Goal: Use online tool/utility: Utilize a website feature to perform a specific function

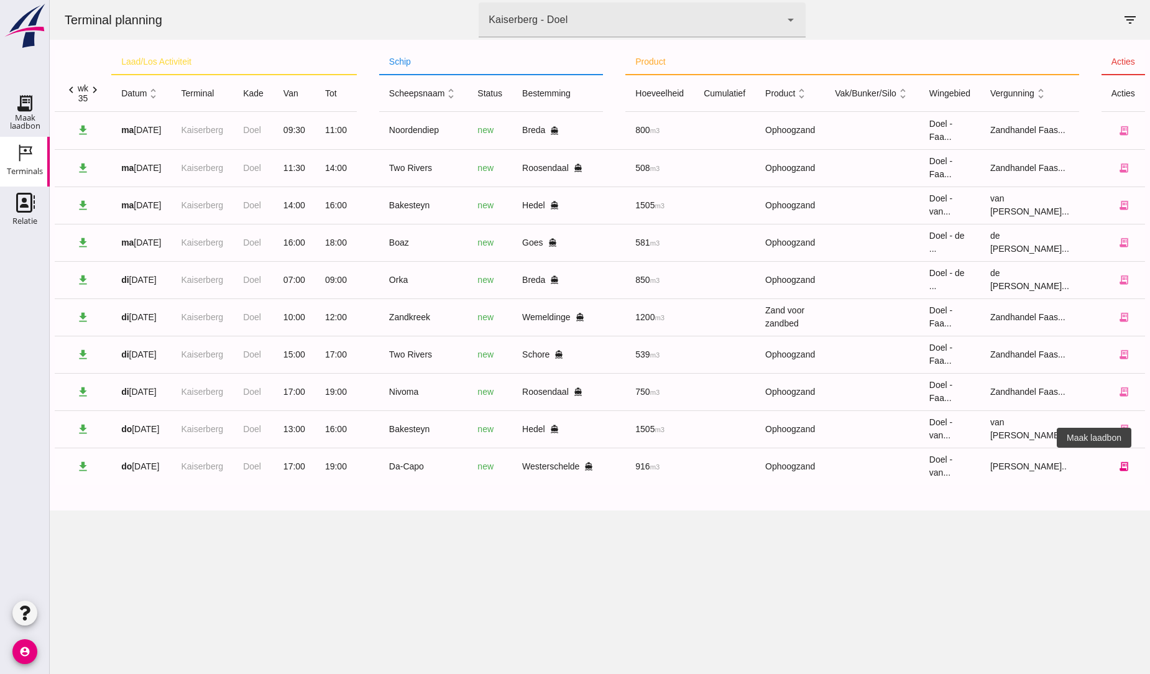
click at [1119, 464] on icon "receipt_long" at bounding box center [1124, 466] width 11 height 11
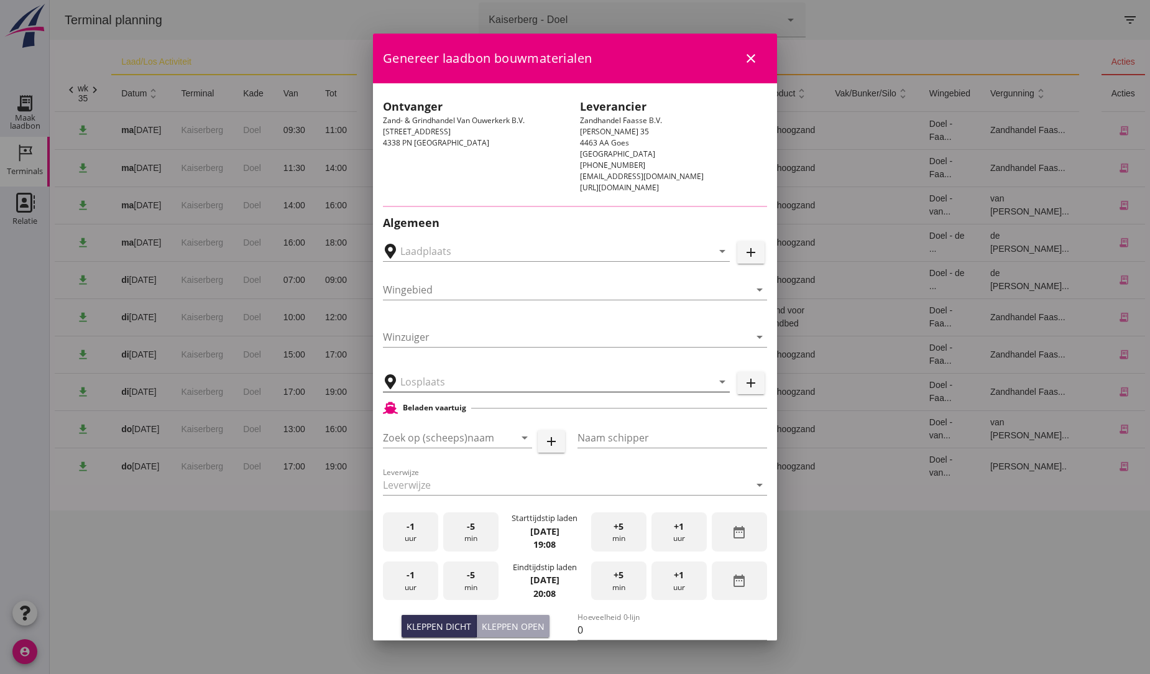
type input "Tiel, [GEOGRAPHIC_DATA], [GEOGRAPHIC_DATA]"
type input "Da-Capo"
type input "[PERSON_NAME]"
type input "916"
type input "Ophoogzand (6120)"
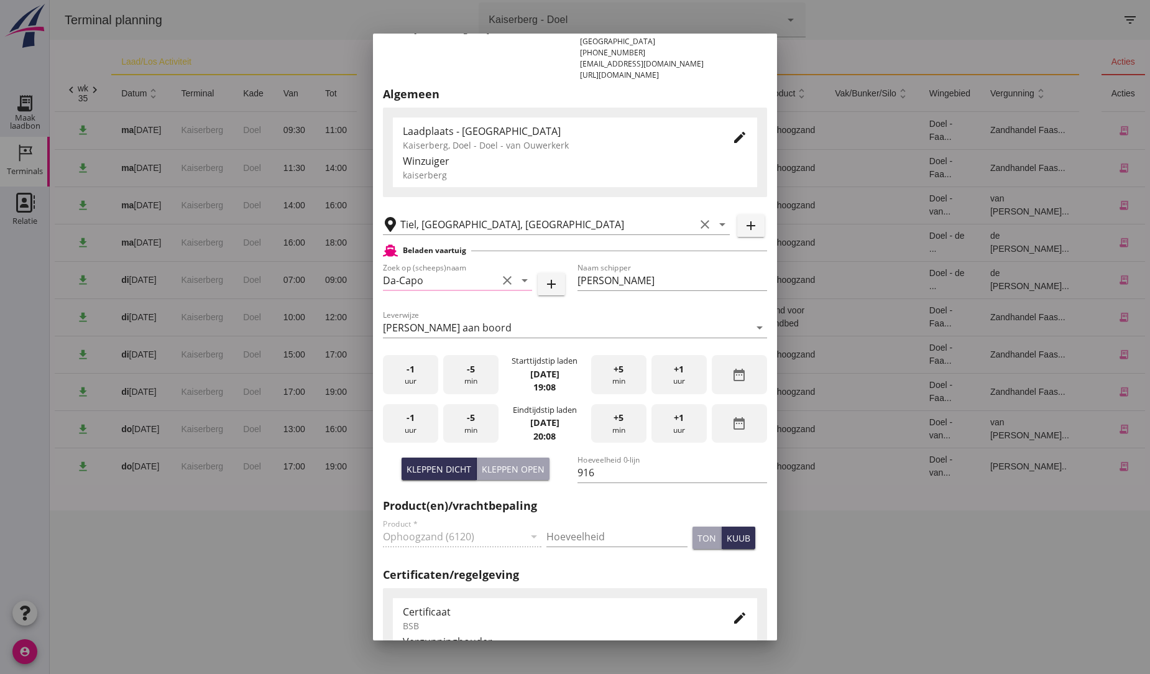
scroll to position [138, 0]
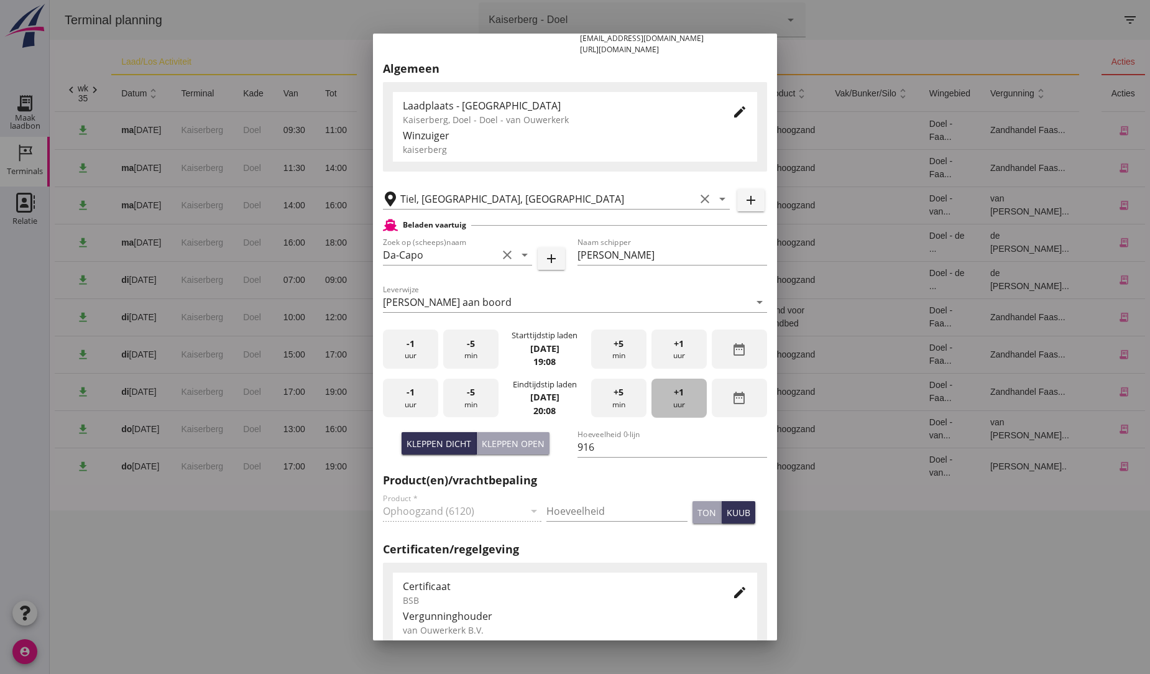
click at [675, 396] on span "+1" at bounding box center [679, 392] width 10 height 14
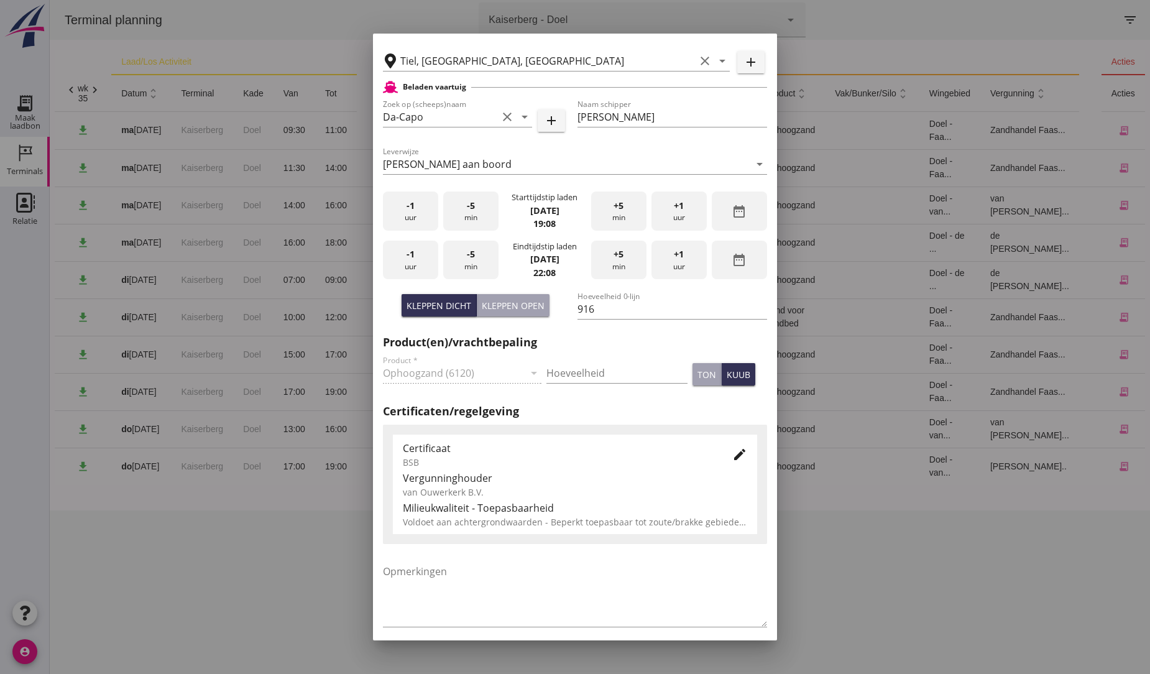
scroll to position [330, 0]
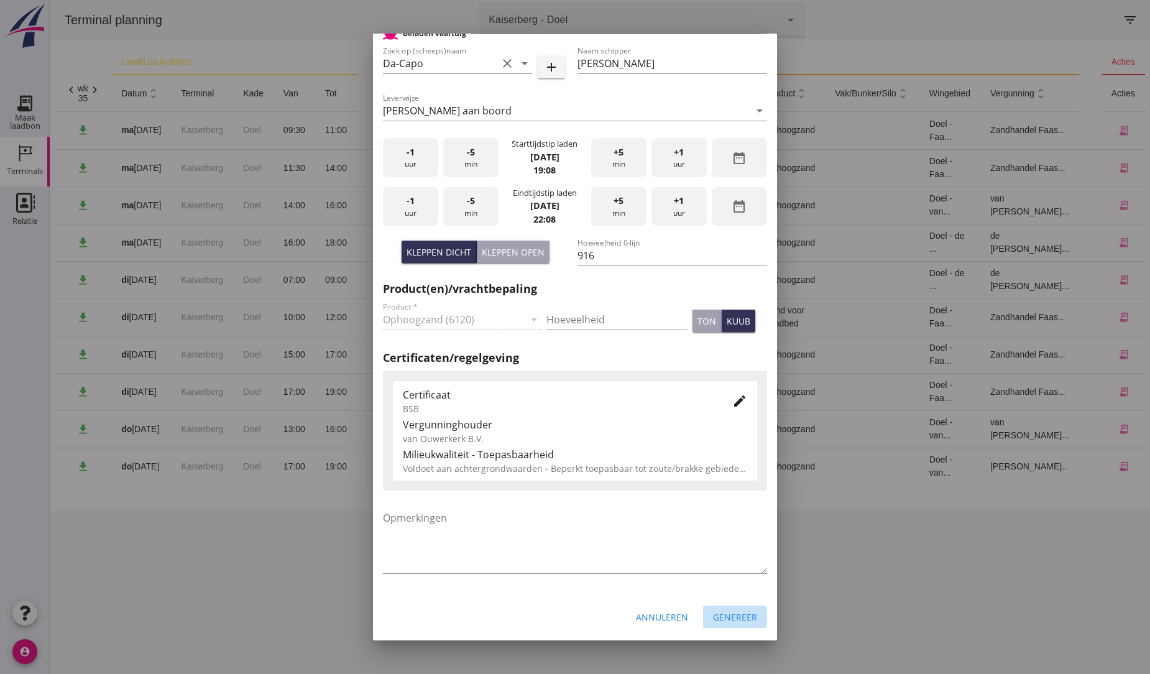
click at [731, 618] on div "Genereer" at bounding box center [735, 617] width 44 height 13
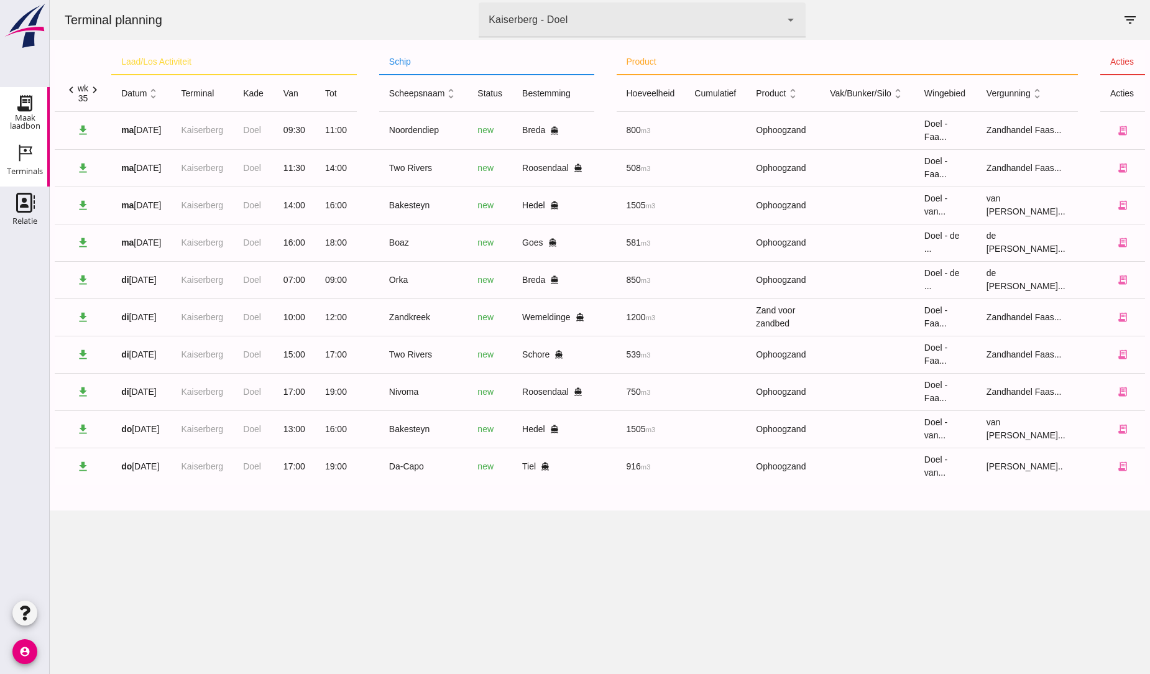
click at [28, 103] on use at bounding box center [25, 103] width 20 height 20
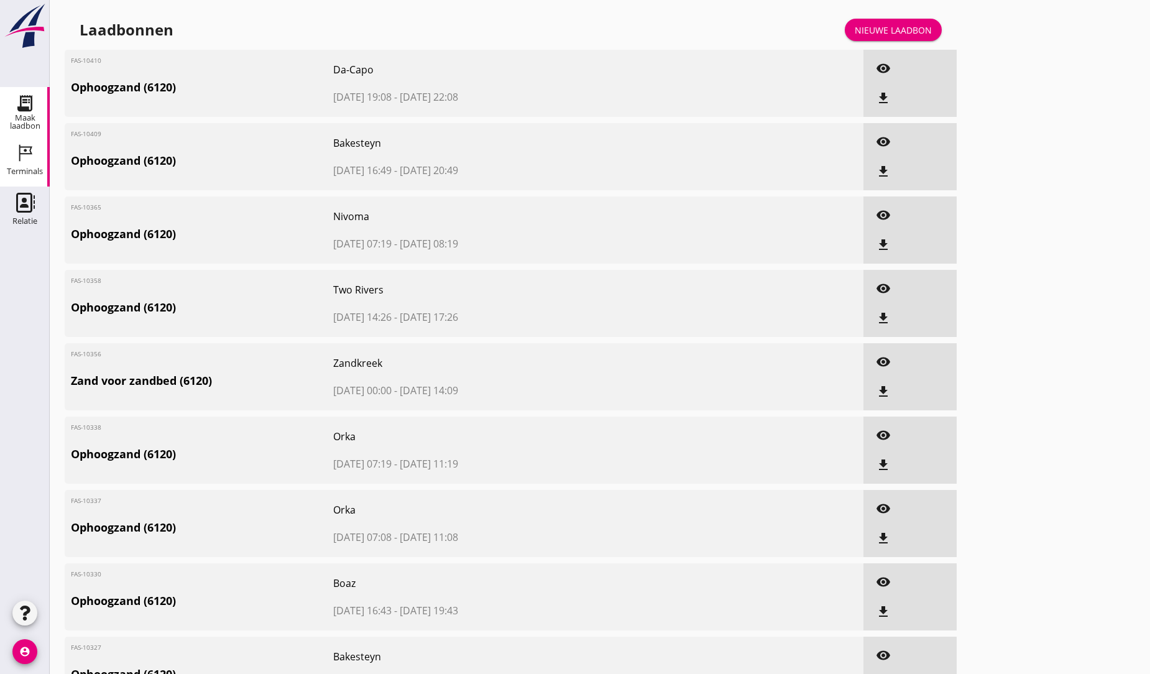
click at [26, 156] on icon "Terminals" at bounding box center [25, 153] width 20 height 20
